Goal: Check status: Check status

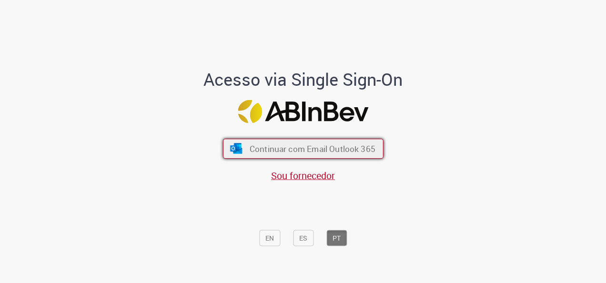
click at [339, 145] on span "Continuar com Email Outlook 365" at bounding box center [312, 148] width 126 height 11
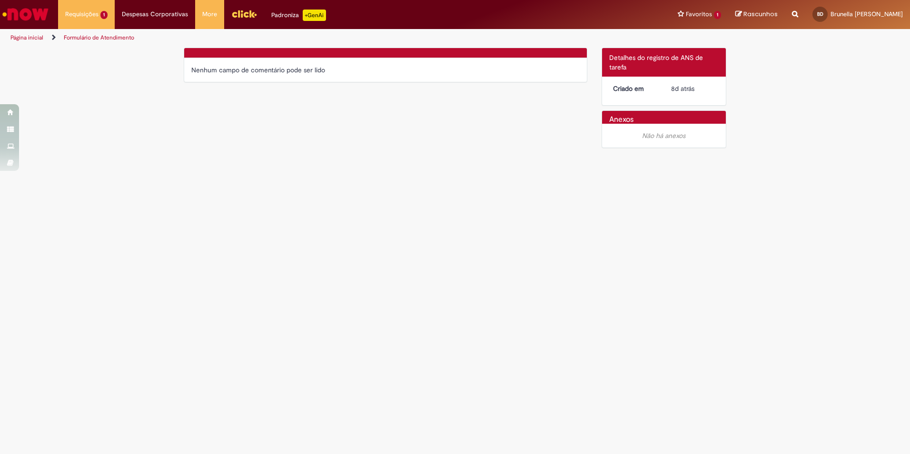
click at [104, 14] on link "Formulário de Atendimento" at bounding box center [99, 38] width 70 height 8
click at [84, 11] on li "Requisições 1 Exibir Todas as Solicitações Folha de Pagamento Senior | Ambevtec…" at bounding box center [86, 14] width 57 height 29
click at [101, 14] on span "Folha de Pagamento Senior | Ambevtech" at bounding box center [102, 54] width 68 height 15
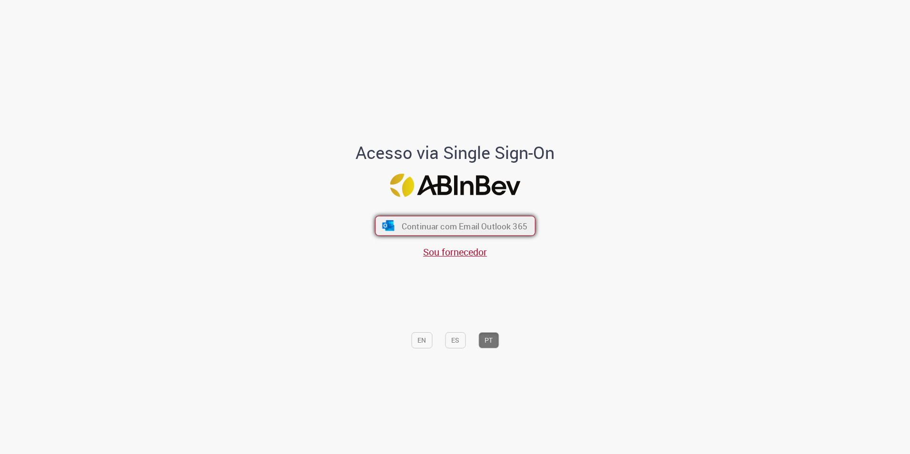
click at [479, 223] on span "Continuar com Email Outlook 365" at bounding box center [464, 225] width 126 height 11
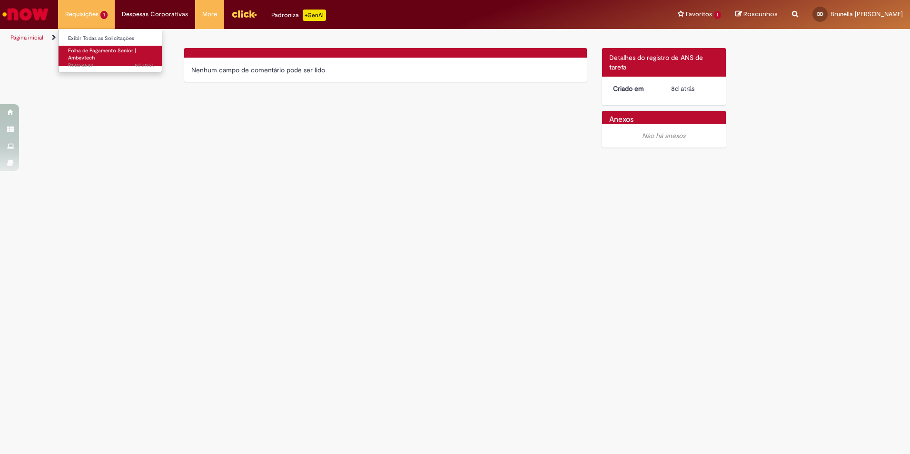
click at [88, 54] on span "Folha de Pagamento Senior | Ambevtech" at bounding box center [102, 54] width 68 height 15
